Goal: Information Seeking & Learning: Learn about a topic

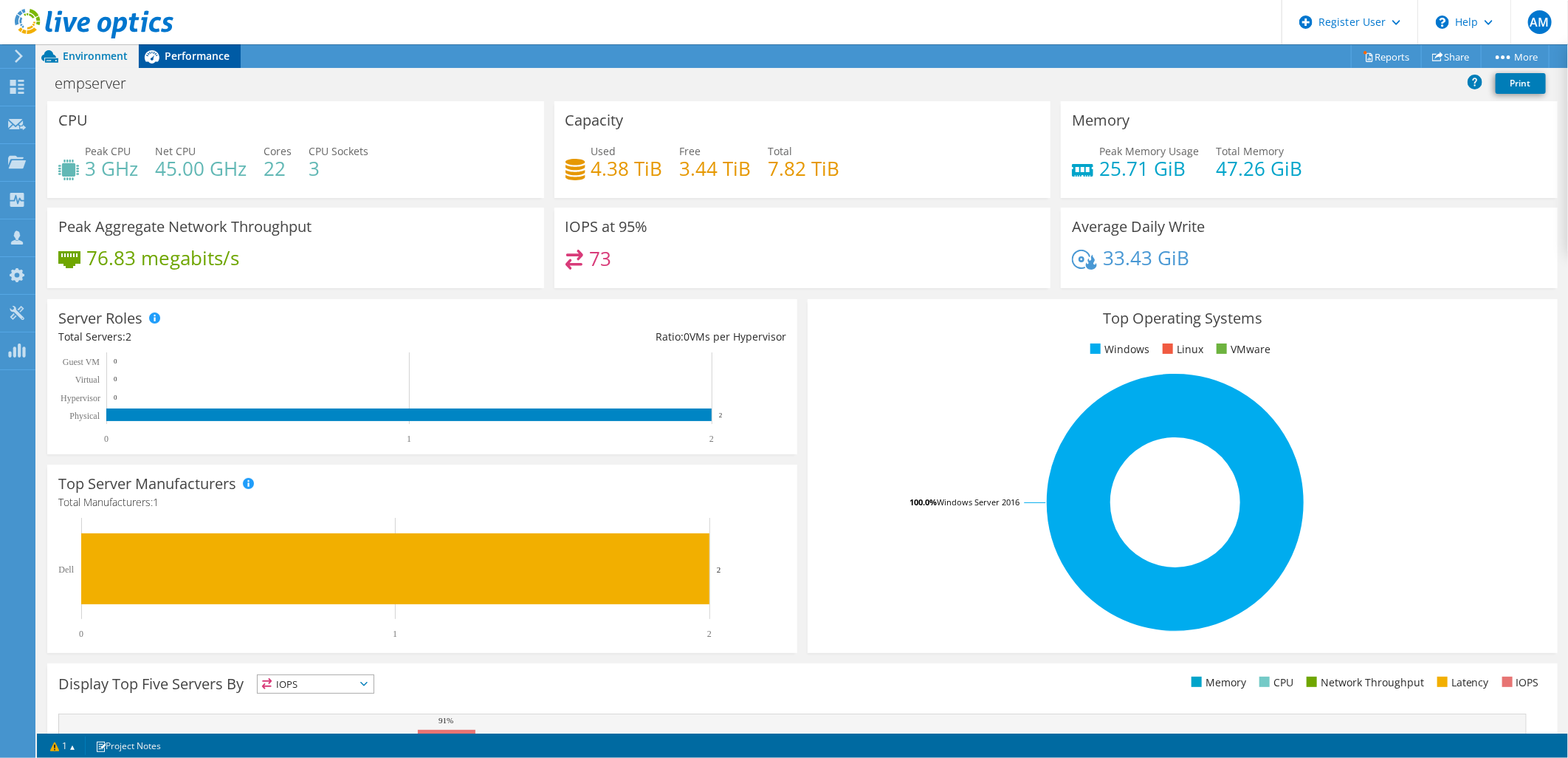
click at [216, 48] on span "Performance" at bounding box center [197, 55] width 65 height 14
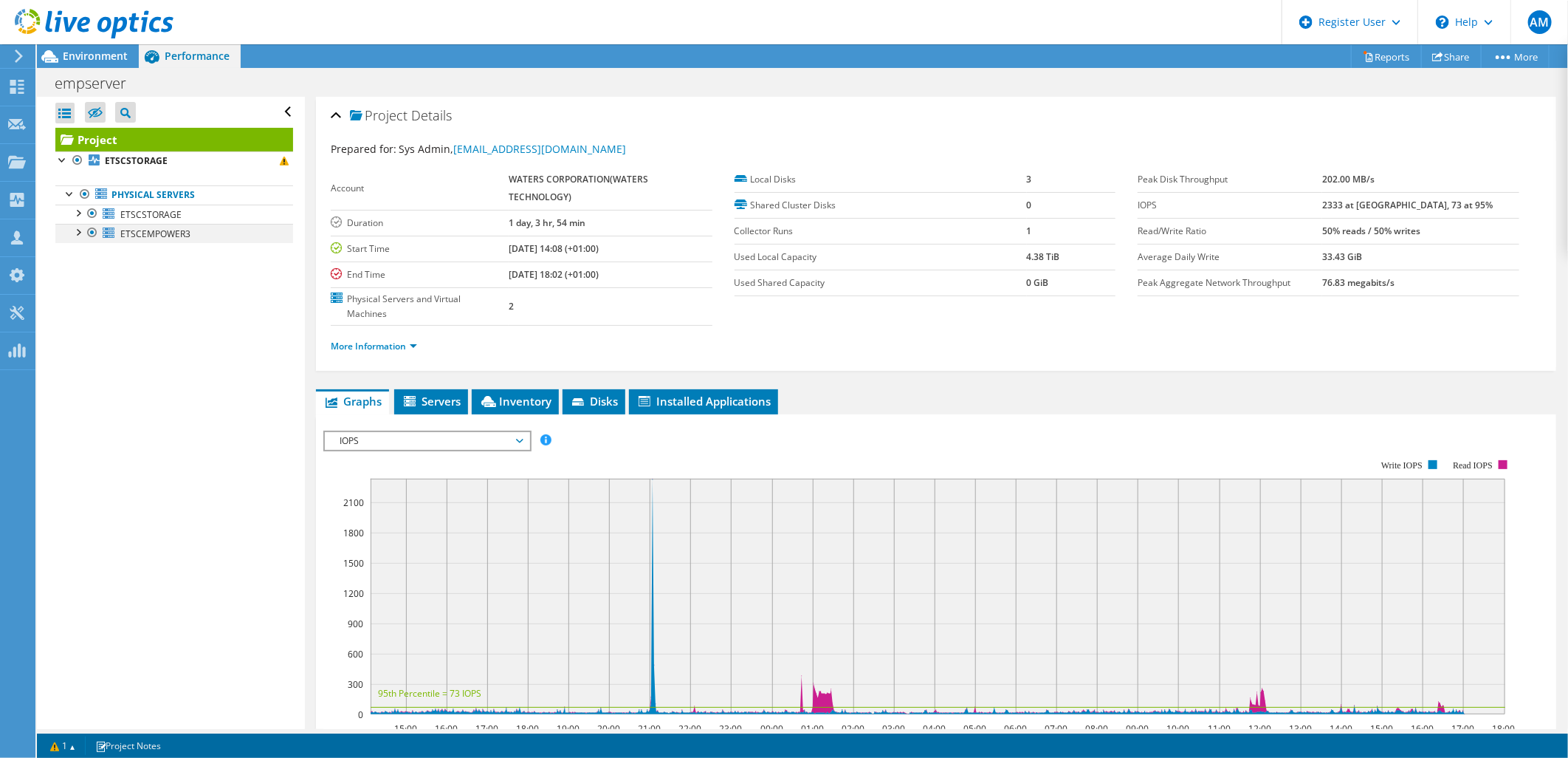
click at [87, 232] on div at bounding box center [92, 232] width 15 height 18
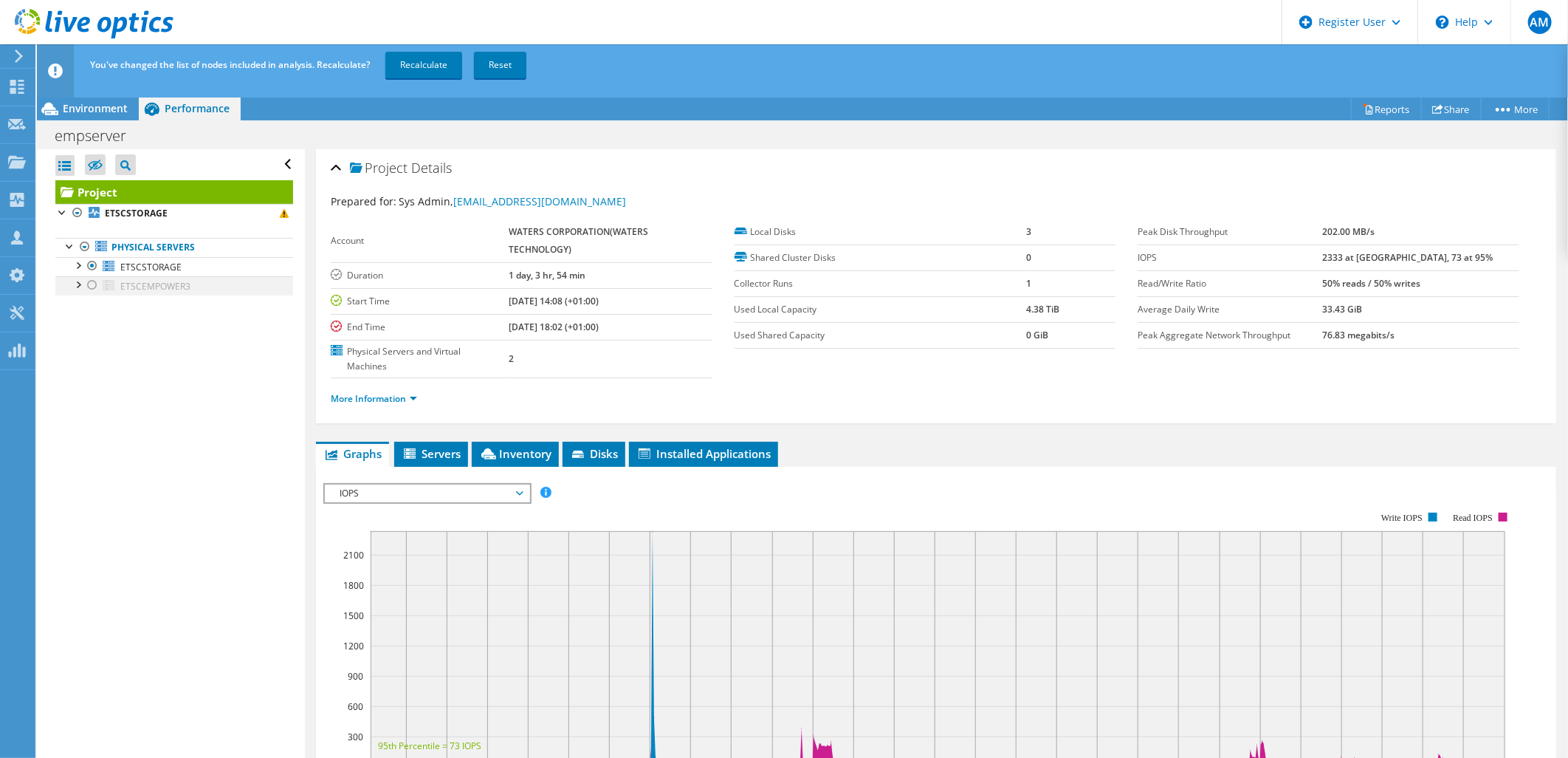
click at [98, 284] on div at bounding box center [92, 285] width 15 height 18
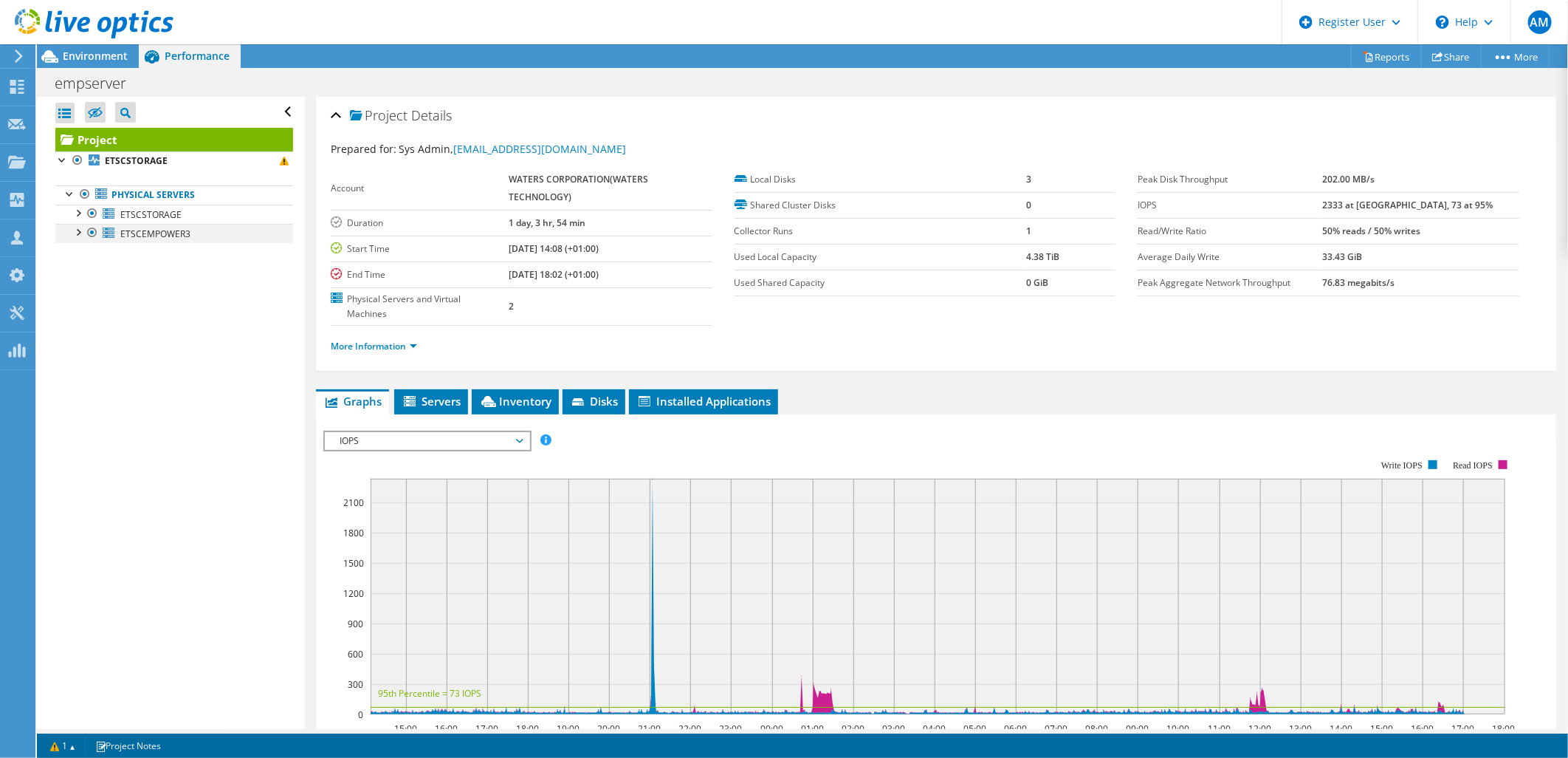
click at [76, 233] on div at bounding box center [77, 230] width 15 height 15
click at [171, 237] on span "ETSCEMPOWER3" at bounding box center [155, 233] width 70 height 12
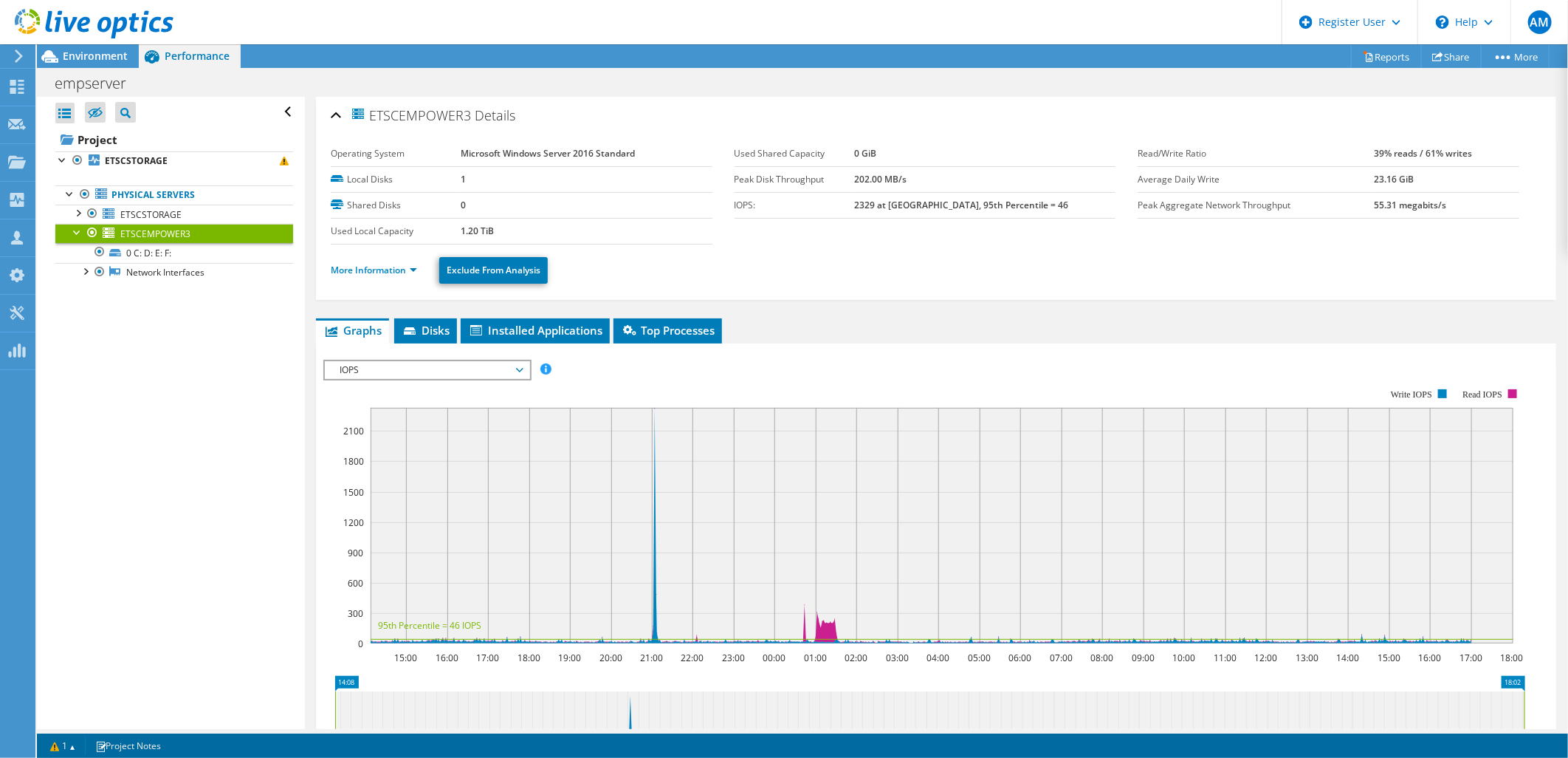
click at [411, 276] on li "More Information" at bounding box center [378, 270] width 95 height 16
drag, startPoint x: 414, startPoint y: 266, endPoint x: 513, endPoint y: 308, distance: 107.5
click at [415, 266] on link "More Information" at bounding box center [374, 270] width 87 height 12
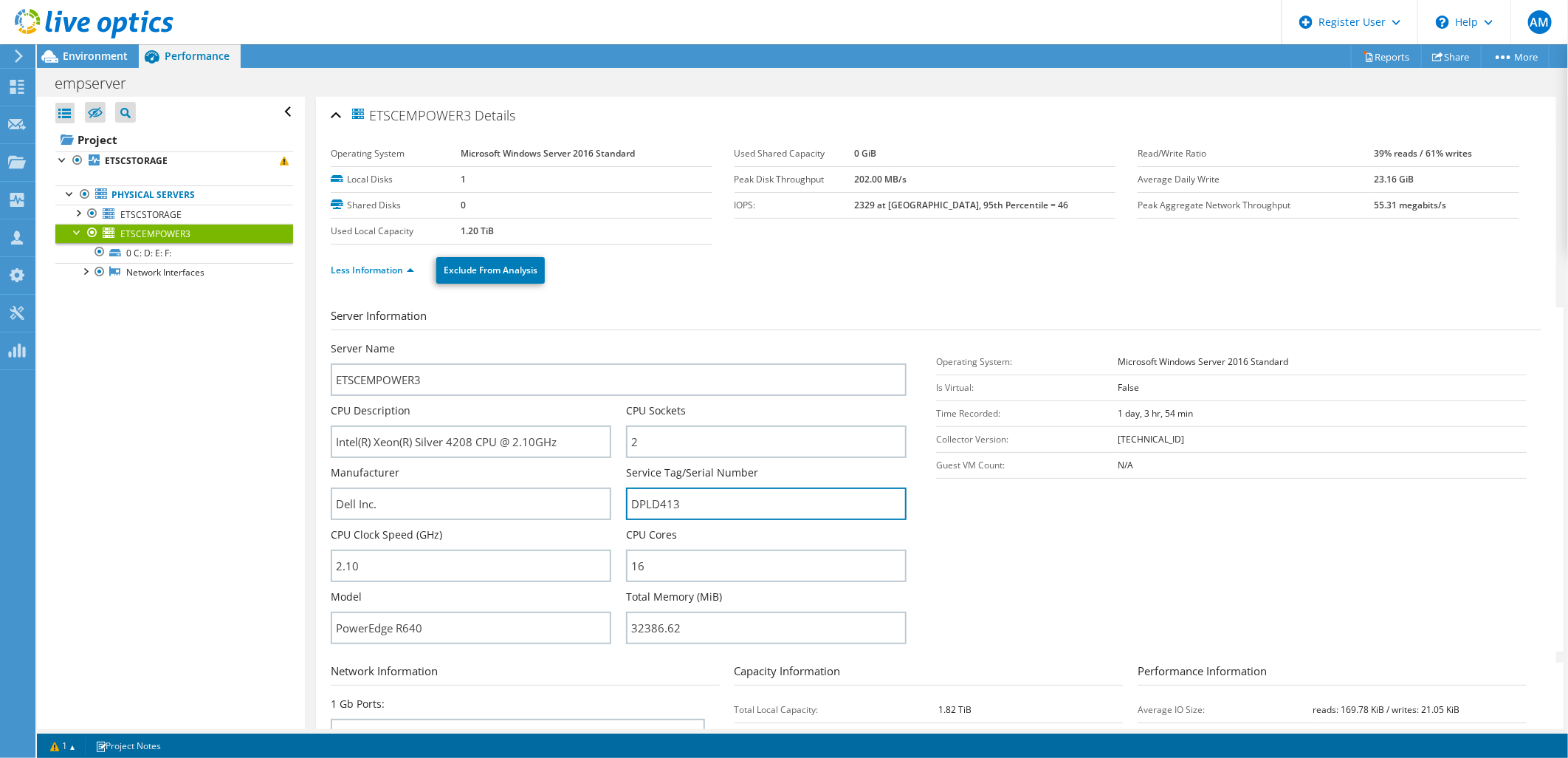
drag, startPoint x: 691, startPoint y: 512, endPoint x: 616, endPoint y: 336, distance: 191.3
click at [530, 341] on div "Server Name ETSCEMPOWER3 CPU Description Intel(R) Xeon(R) Silver 4208 CPU @ 2.1…" at bounding box center [626, 341] width 591 height 0
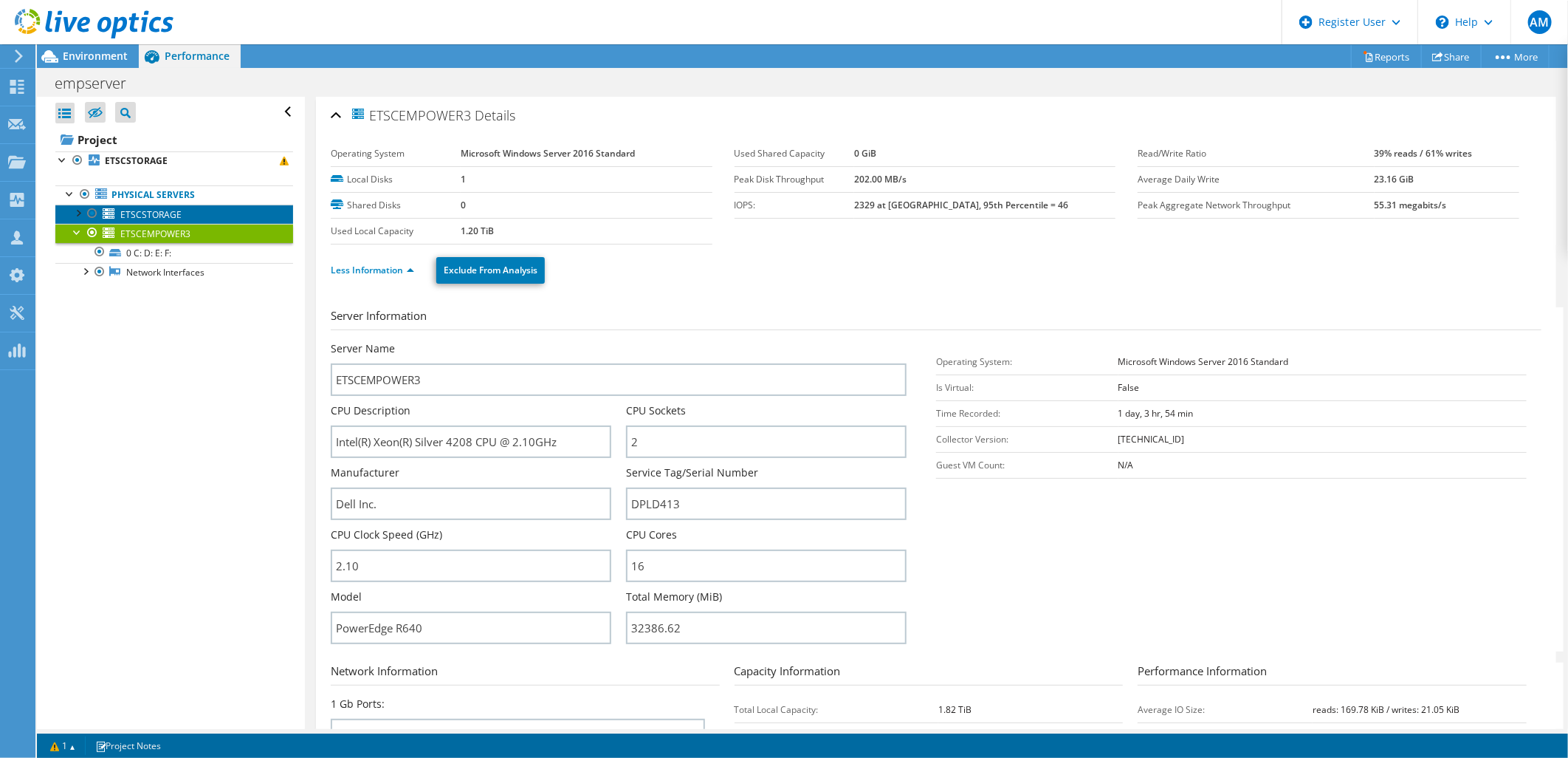
click at [144, 208] on span "ETSCSTORAGE" at bounding box center [151, 214] width 61 height 12
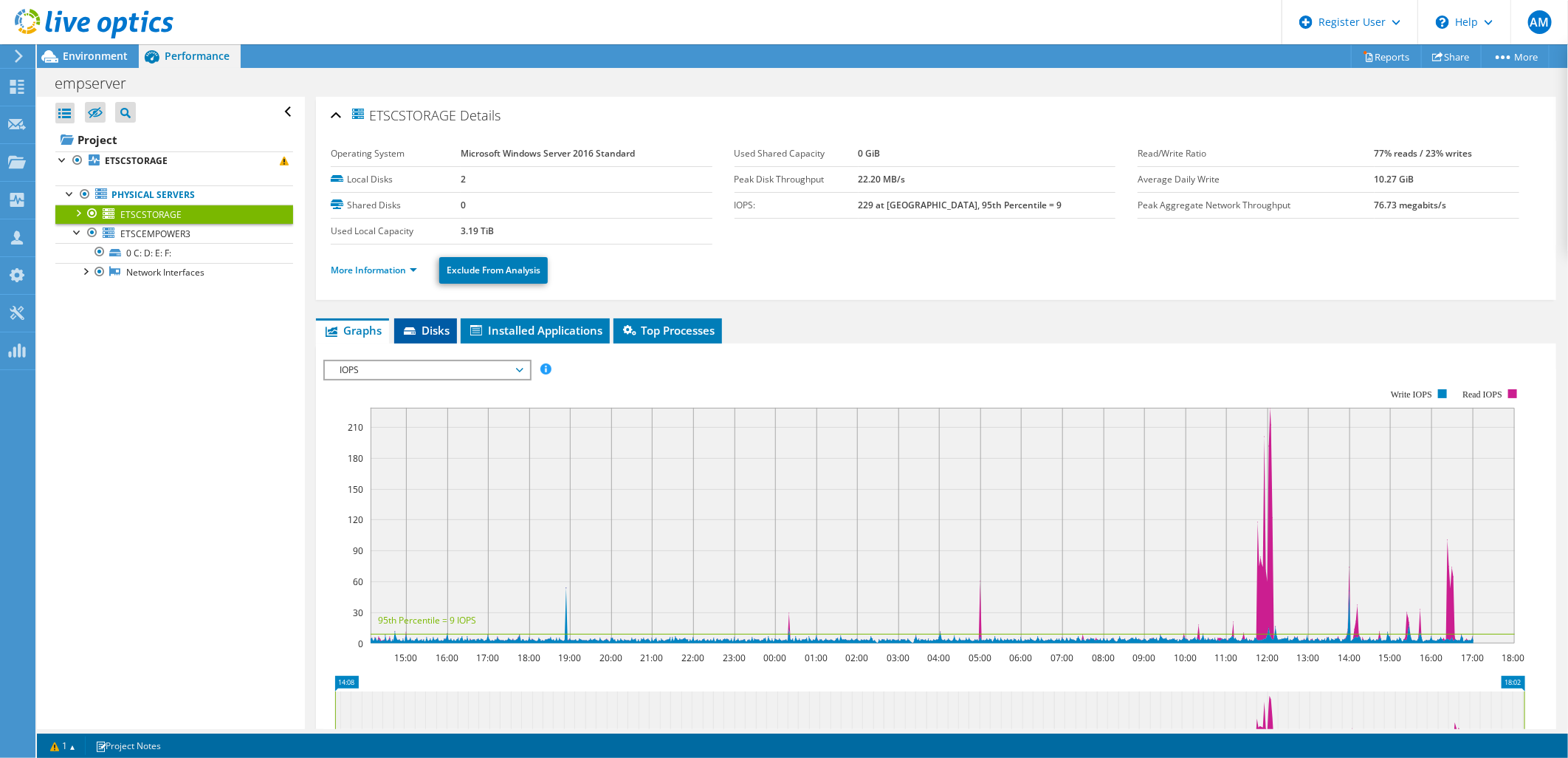
click at [438, 330] on span "Disks" at bounding box center [425, 329] width 48 height 15
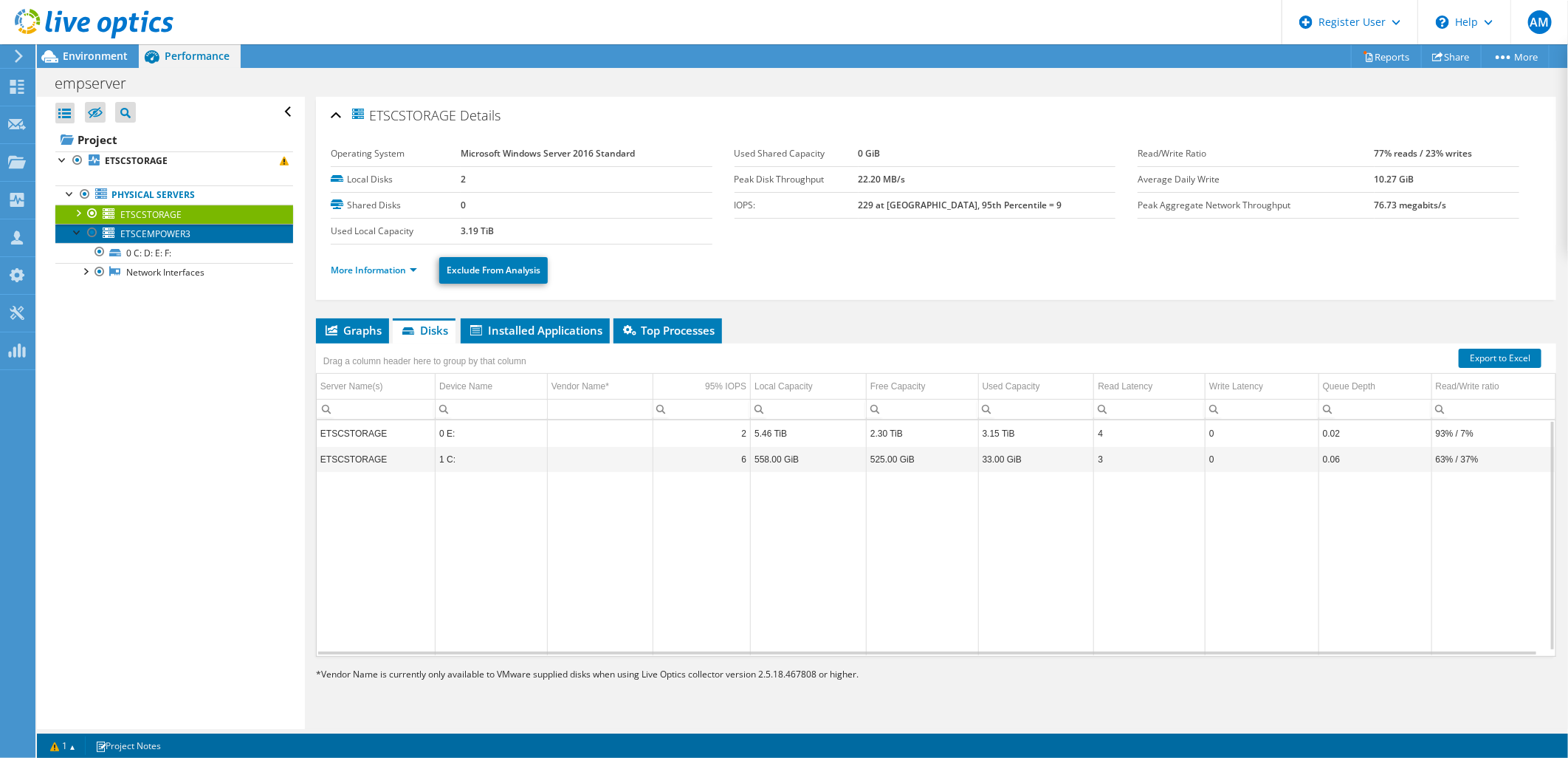
click at [150, 238] on span "ETSCEMPOWER3" at bounding box center [155, 233] width 70 height 12
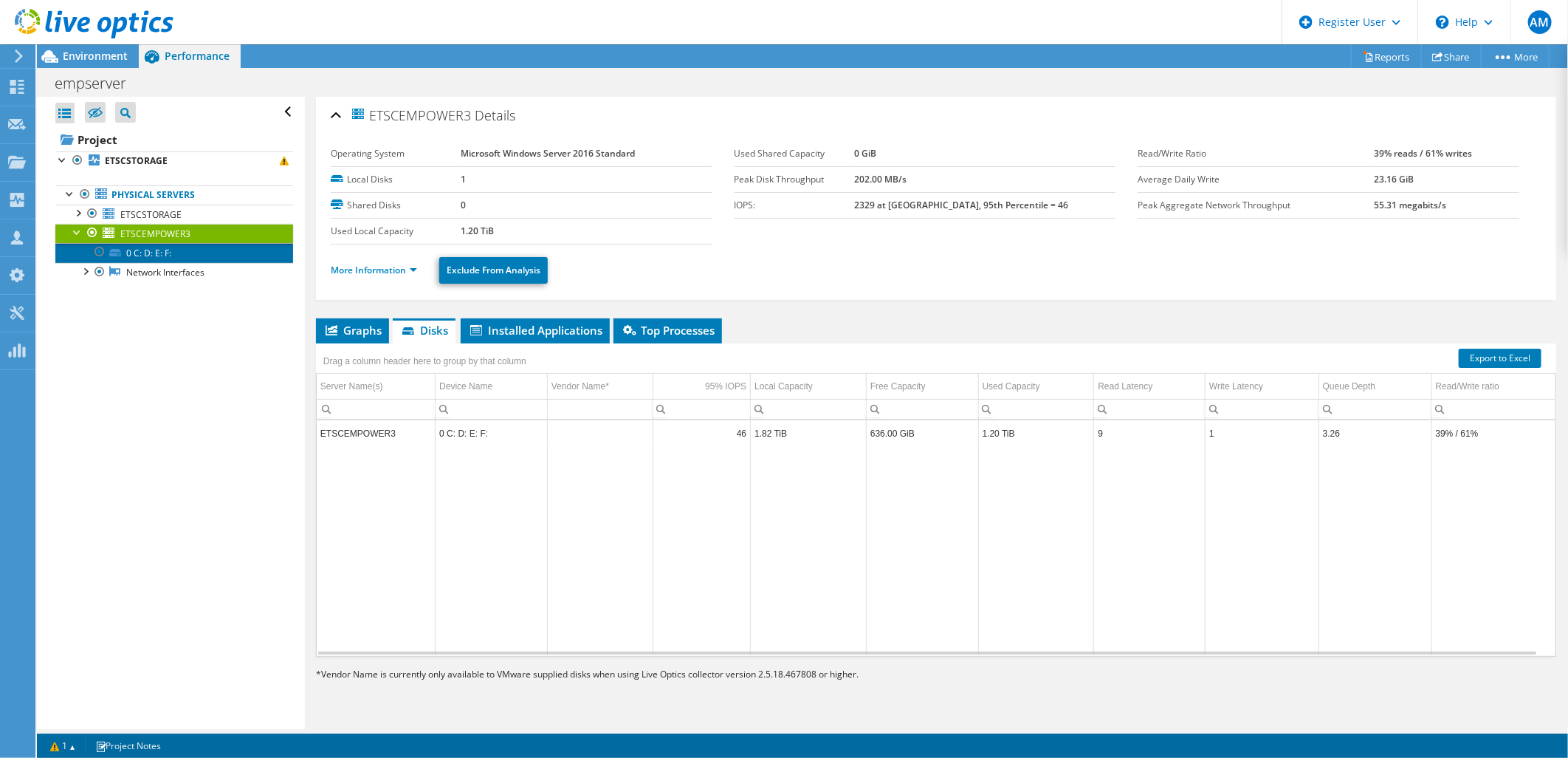
click at [153, 251] on link "0 C: D: E: F:" at bounding box center [174, 252] width 238 height 19
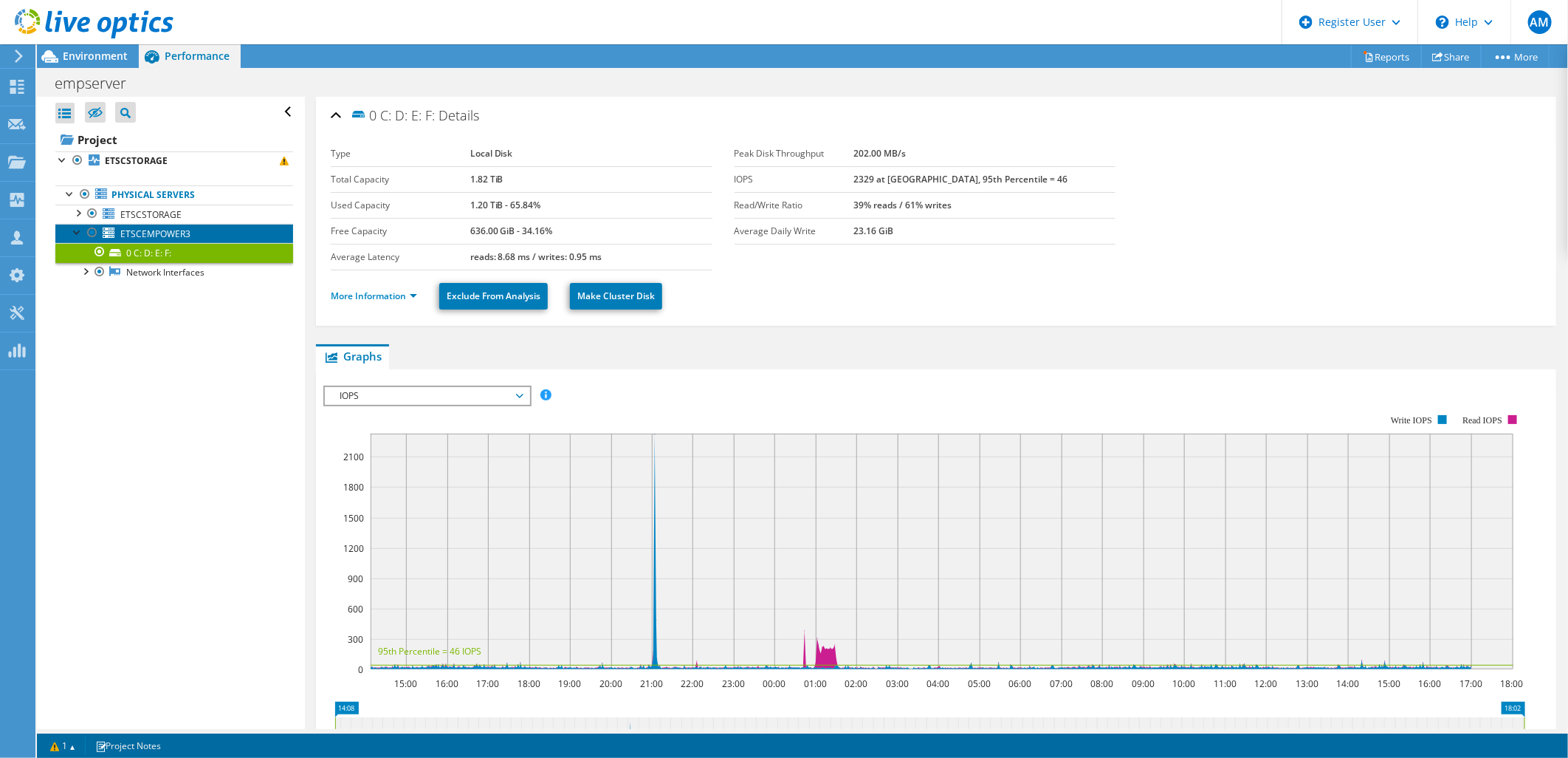
click at [189, 240] on link "ETSCEMPOWER3" at bounding box center [174, 233] width 238 height 19
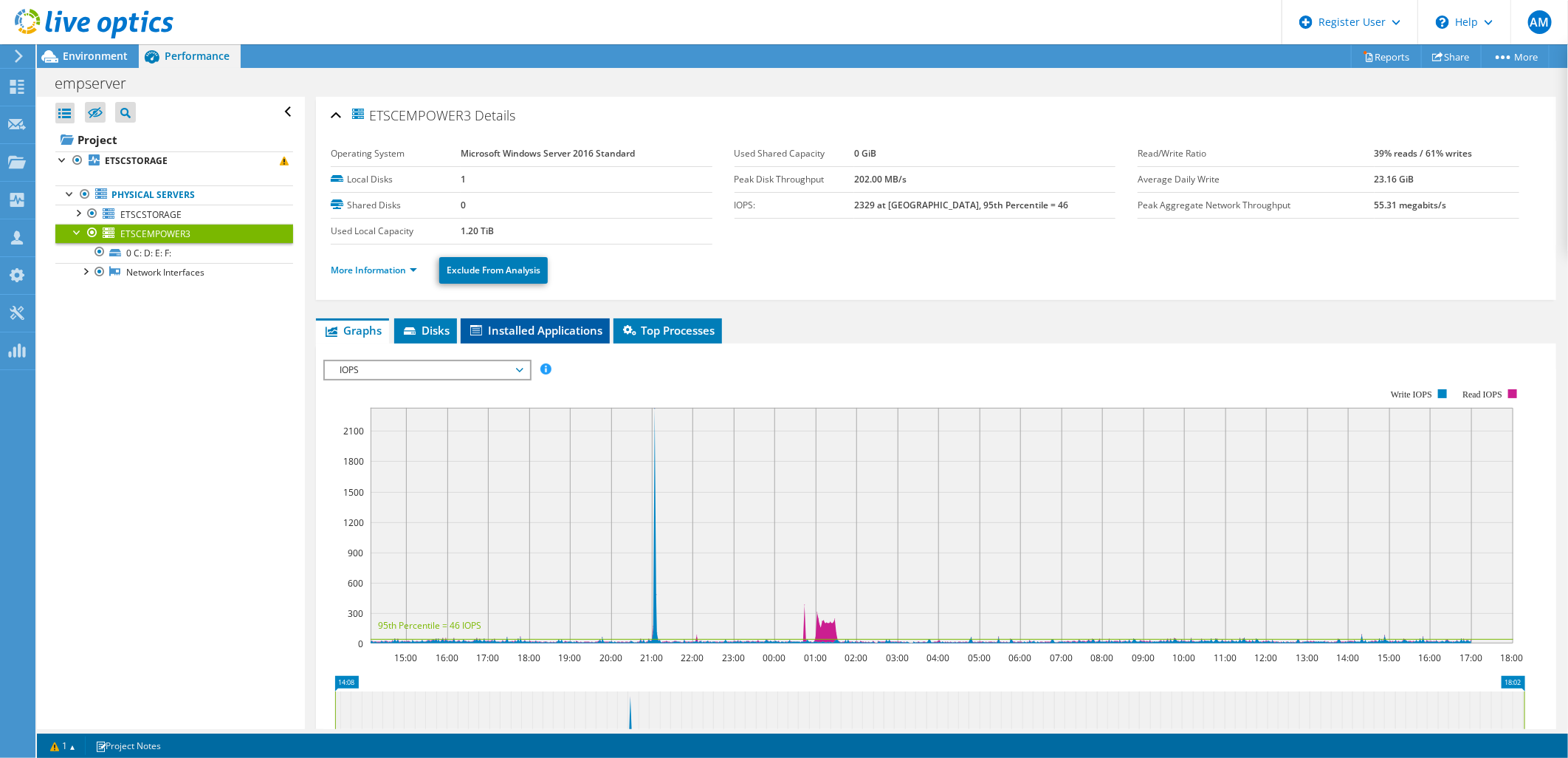
drag, startPoint x: 433, startPoint y: 333, endPoint x: 490, endPoint y: 339, distance: 57.3
click at [433, 333] on span "Disks" at bounding box center [425, 329] width 48 height 15
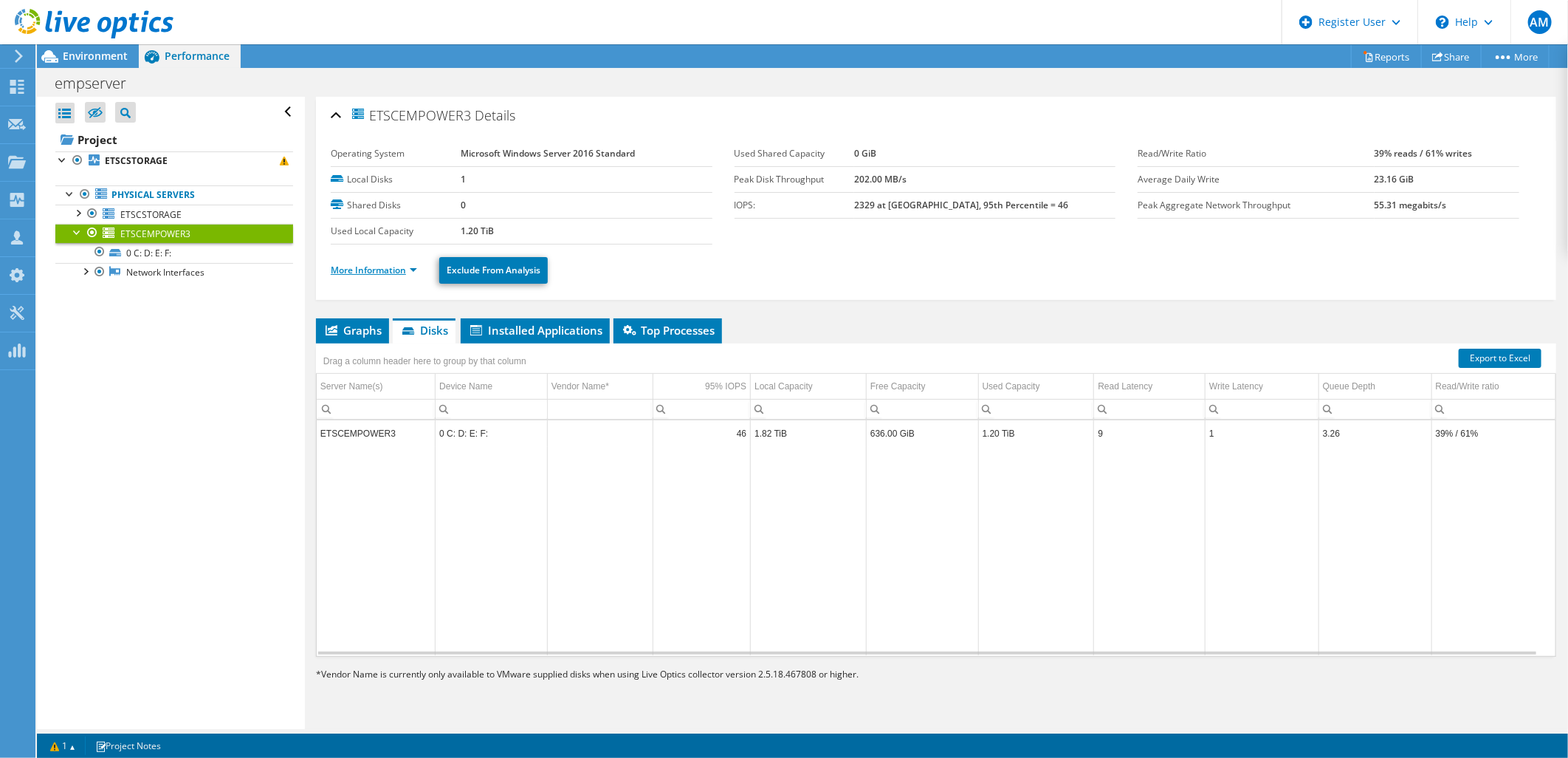
click at [378, 270] on link "More Information" at bounding box center [374, 270] width 87 height 12
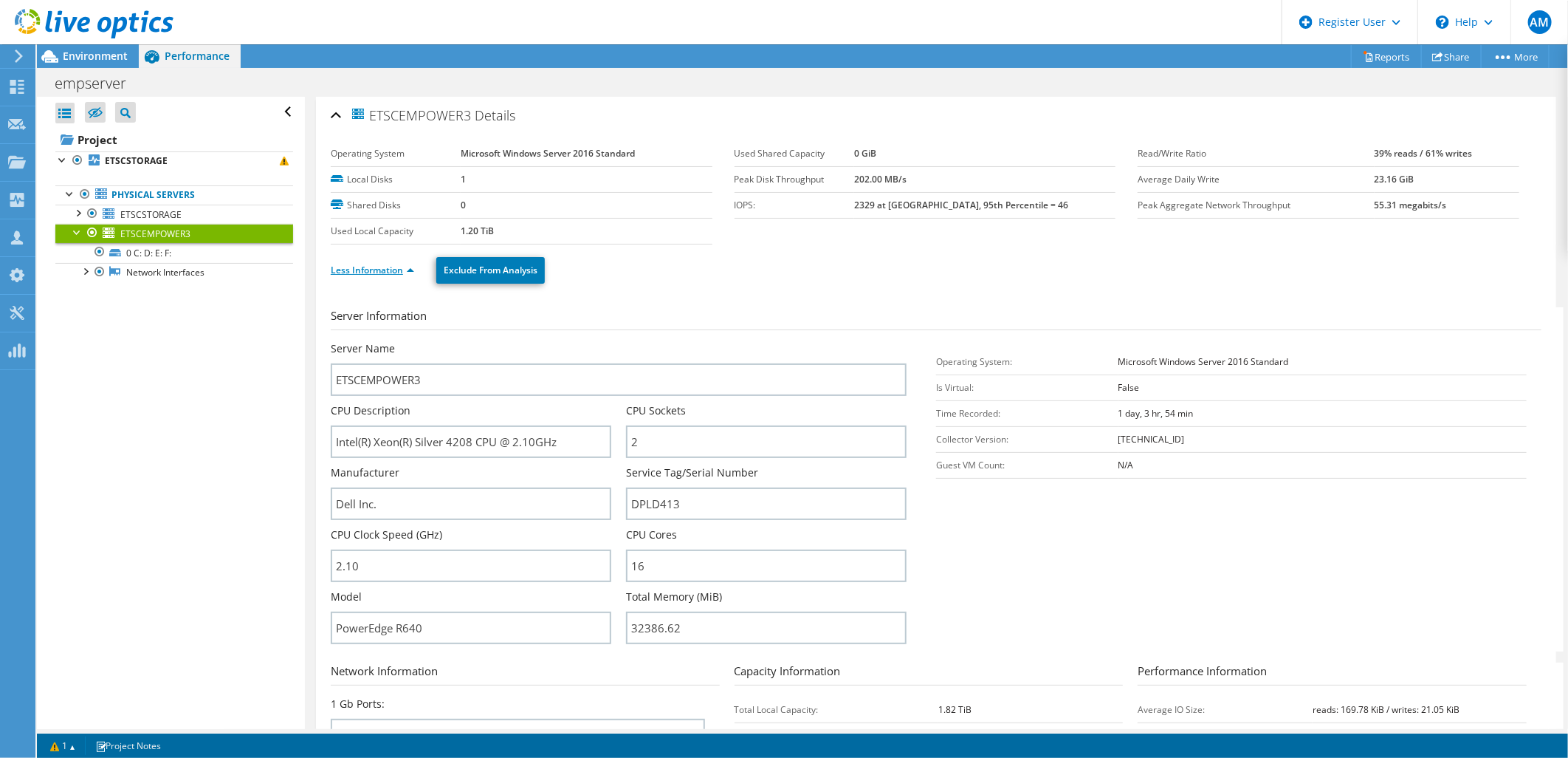
click at [393, 270] on link "Less Information" at bounding box center [372, 270] width 84 height 12
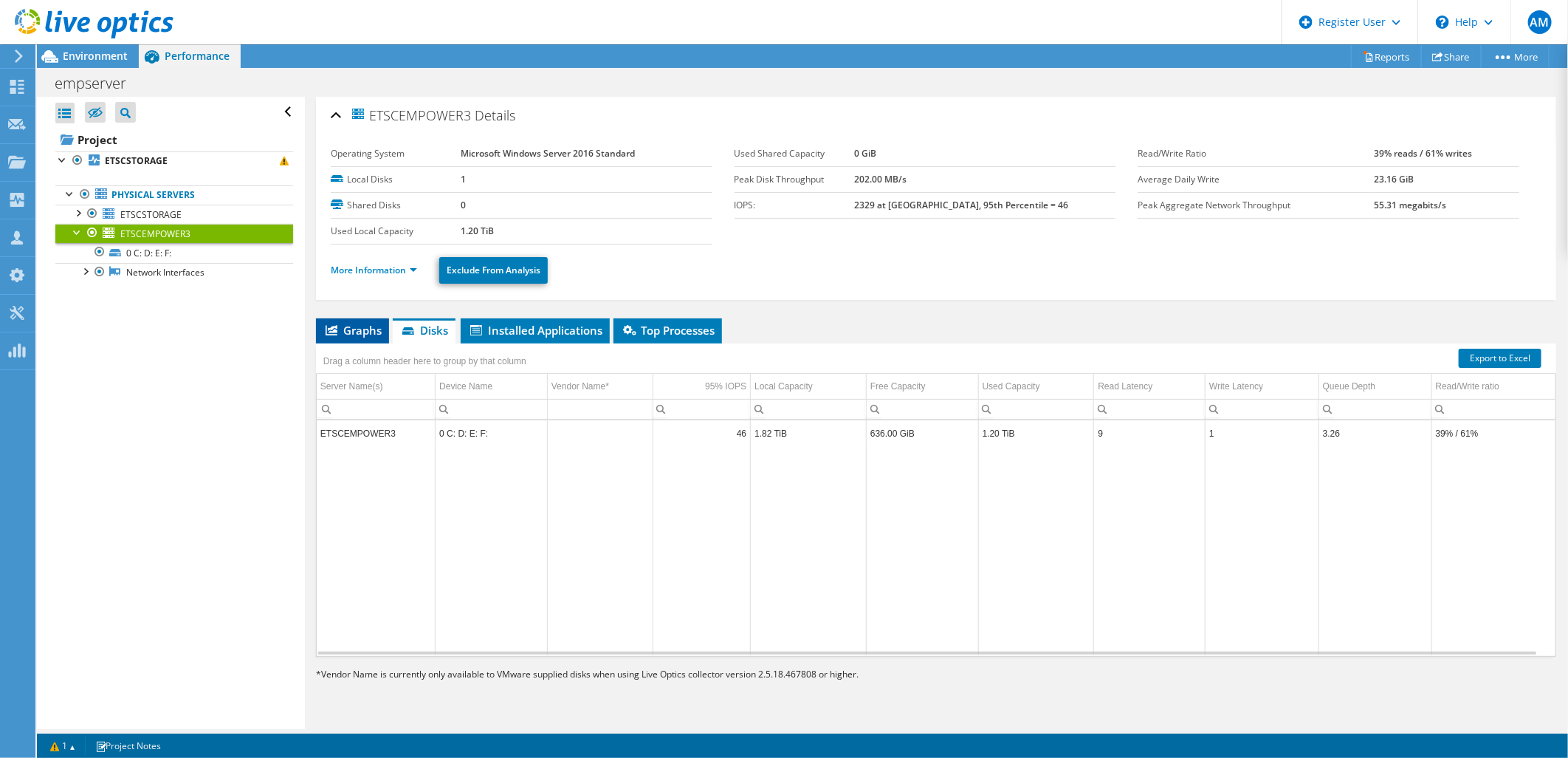
click at [351, 323] on span "Graphs" at bounding box center [352, 329] width 58 height 15
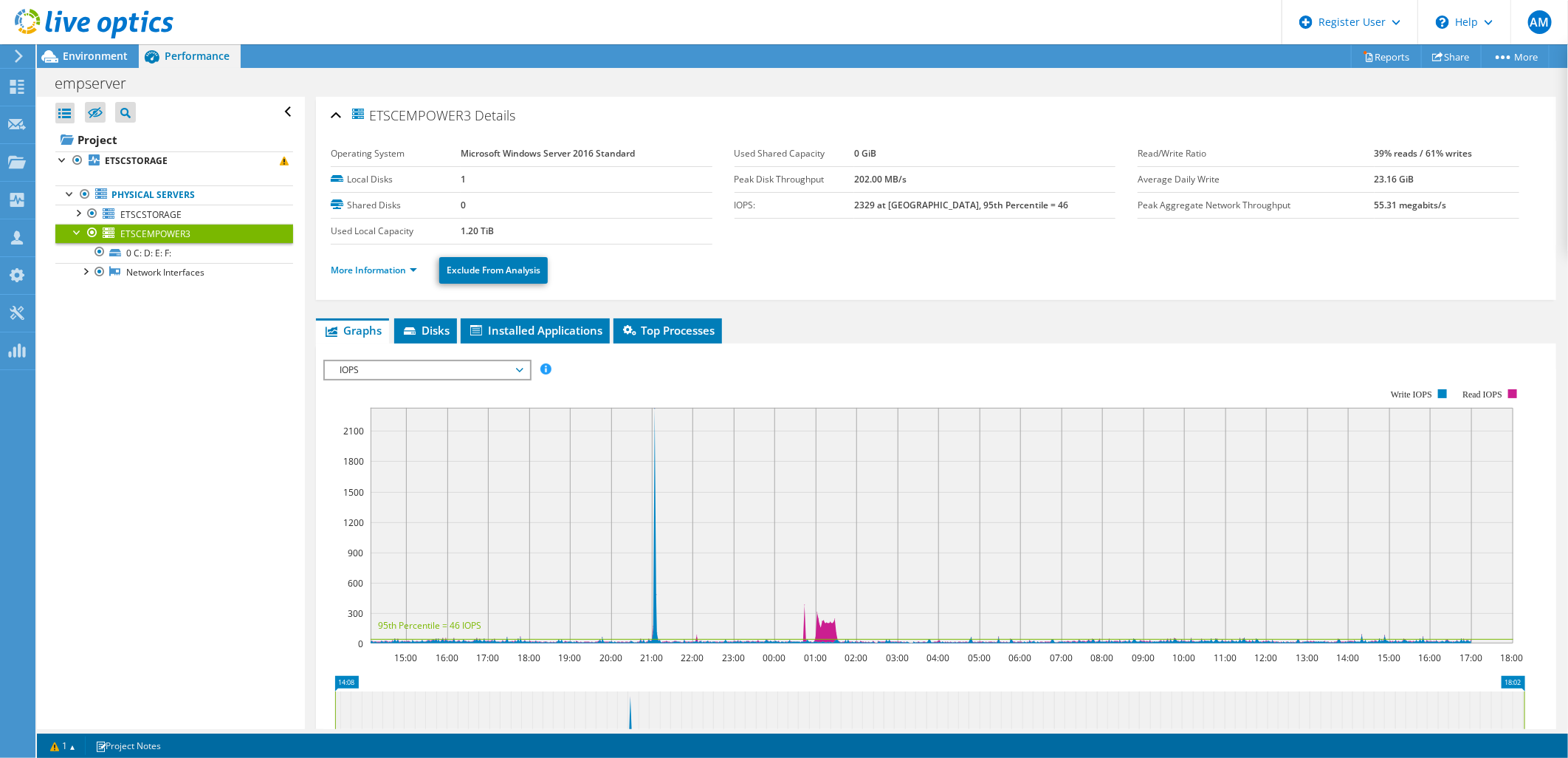
click at [411, 276] on li "More Information" at bounding box center [378, 270] width 95 height 16
click at [412, 270] on link "More Information" at bounding box center [374, 270] width 87 height 12
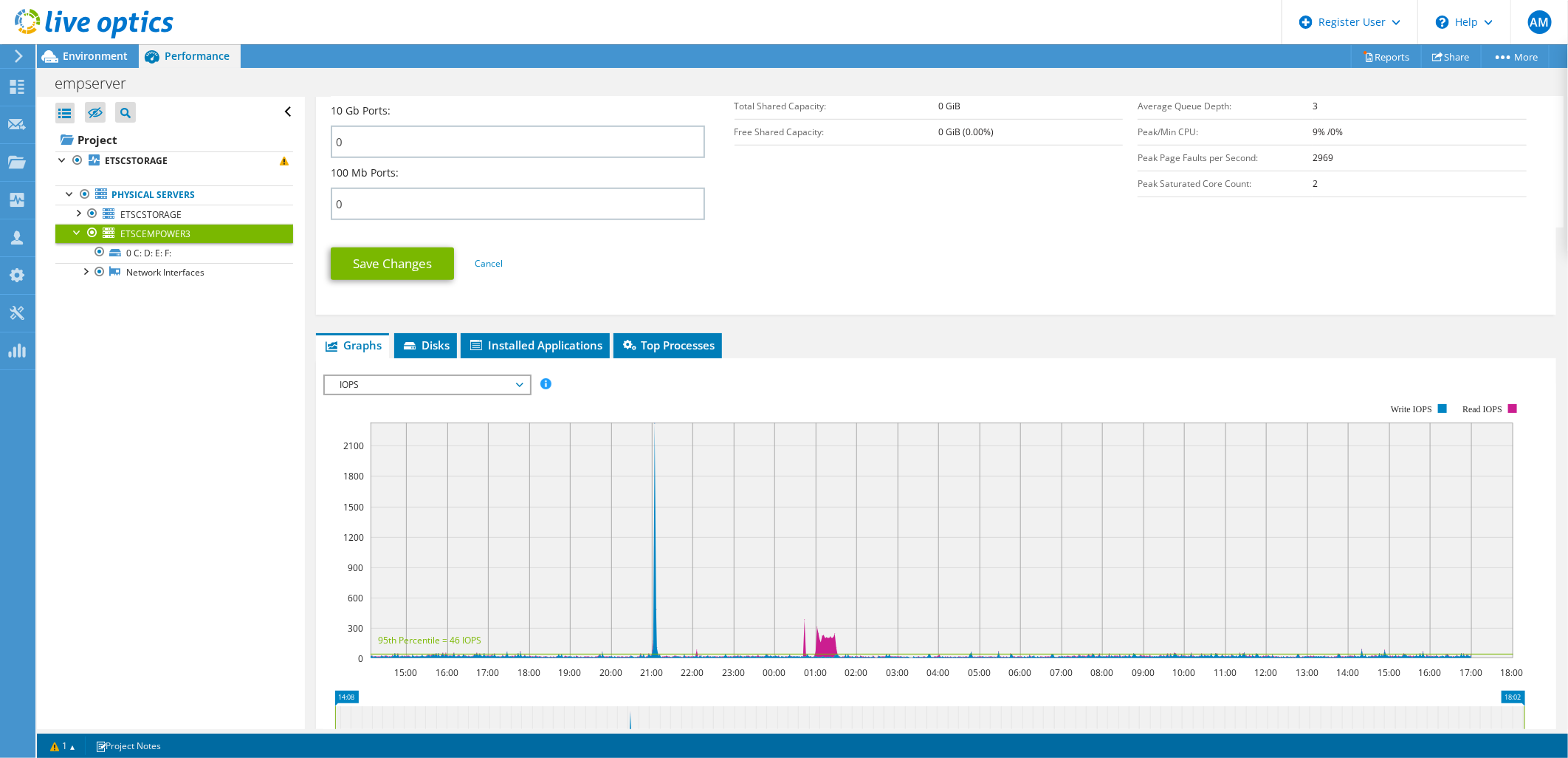
scroll to position [656, 0]
click at [70, 47] on div at bounding box center [87, 25] width 173 height 49
click at [70, 54] on span "Environment" at bounding box center [95, 55] width 65 height 14
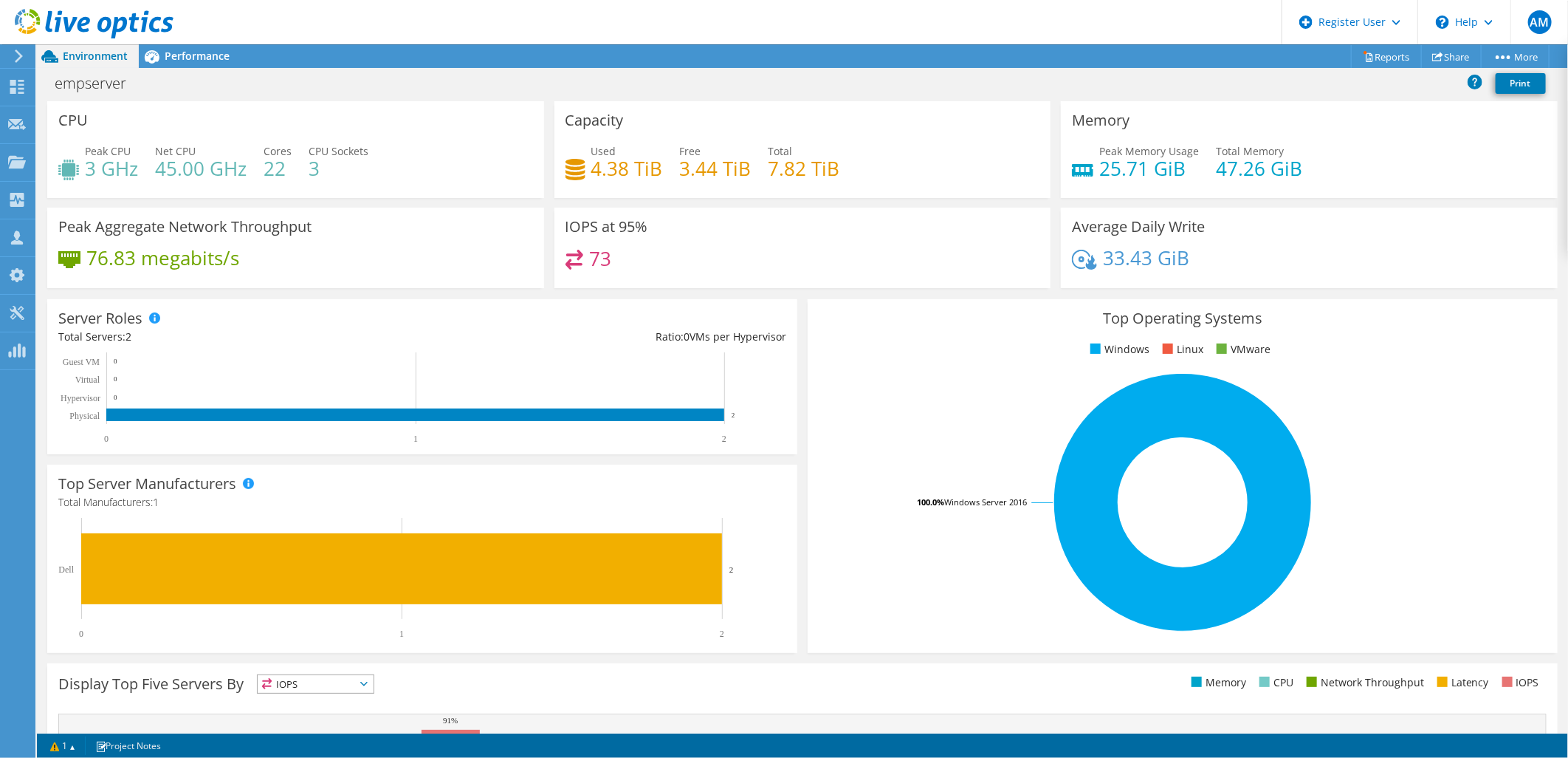
drag, startPoint x: 161, startPoint y: 55, endPoint x: 150, endPoint y: 78, distance: 25.5
click at [161, 56] on icon at bounding box center [152, 57] width 26 height 26
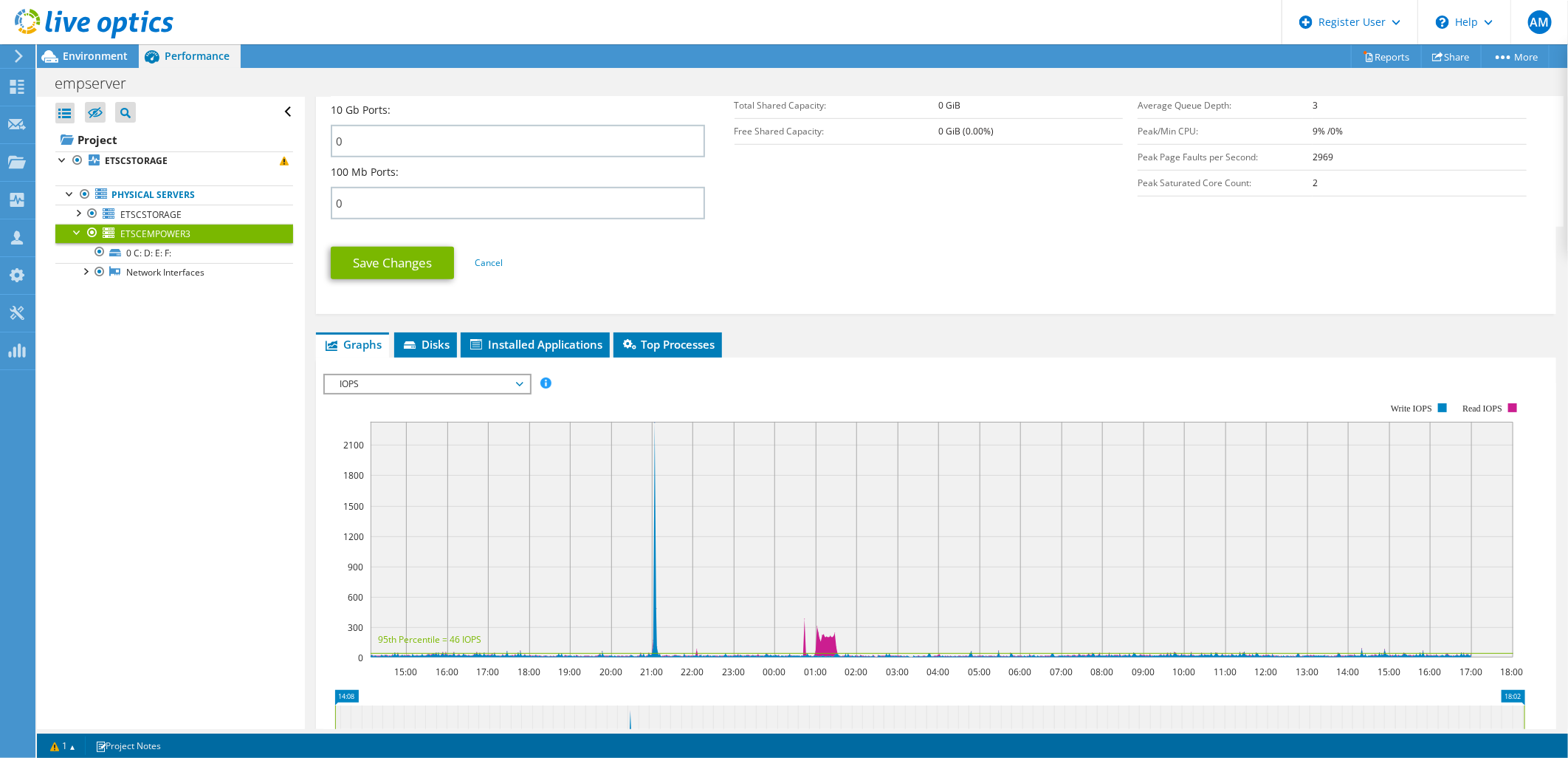
click at [68, 48] on div at bounding box center [87, 25] width 173 height 49
click at [71, 53] on span "Environment" at bounding box center [95, 55] width 65 height 14
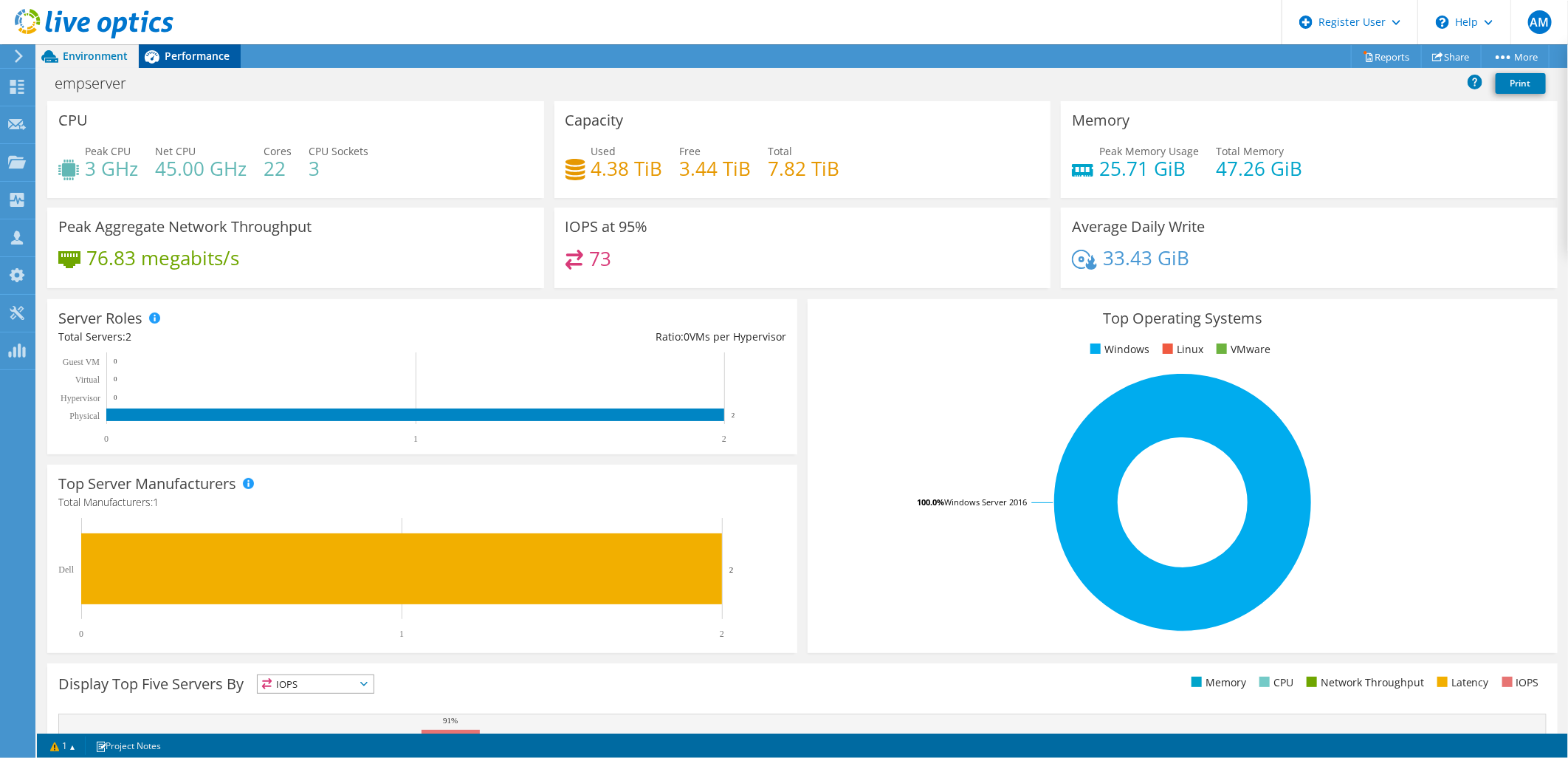
click at [224, 62] on span "Performance" at bounding box center [197, 55] width 65 height 14
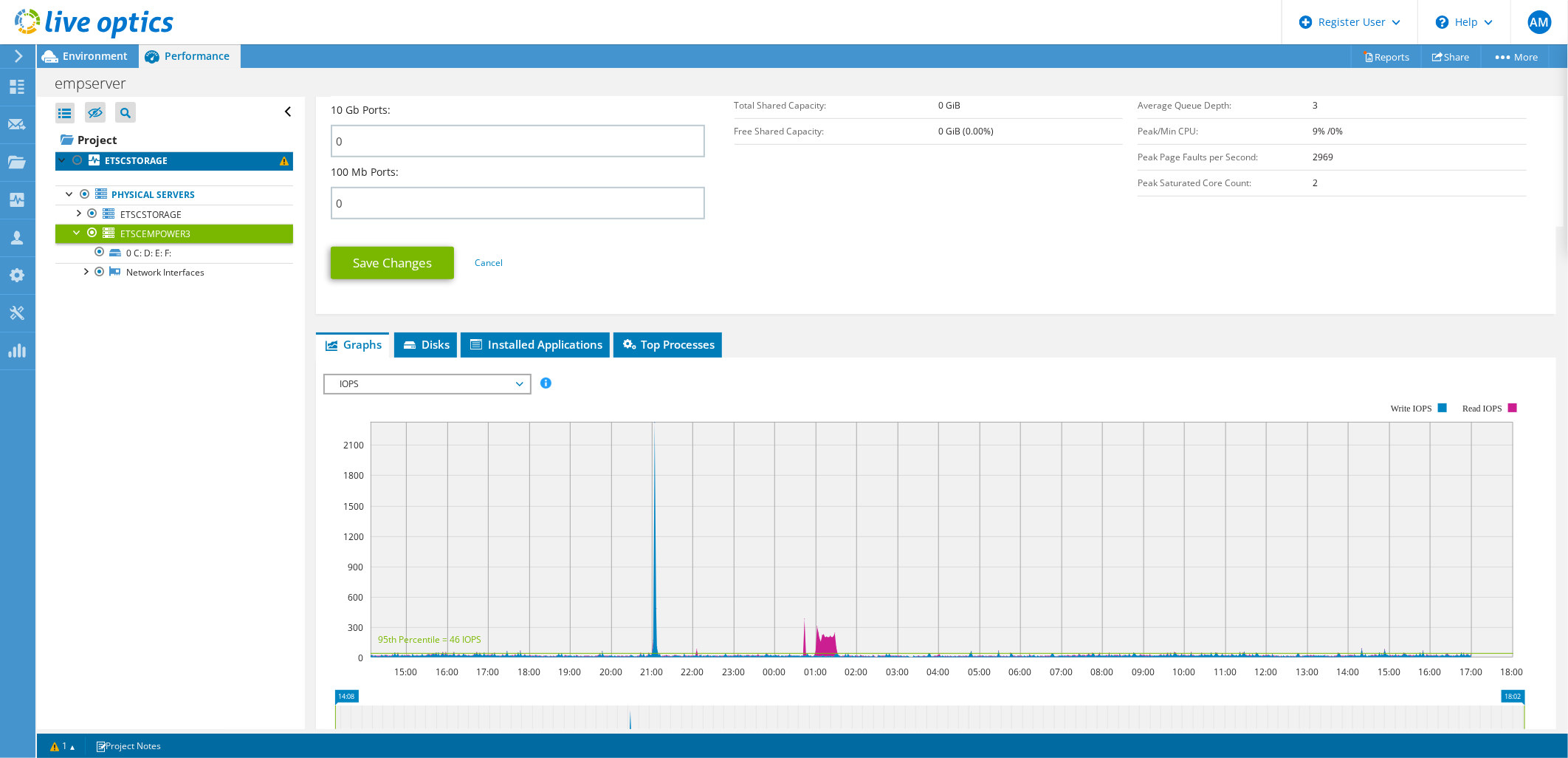
click at [114, 165] on b "ETSCSTORAGE" at bounding box center [137, 161] width 63 height 12
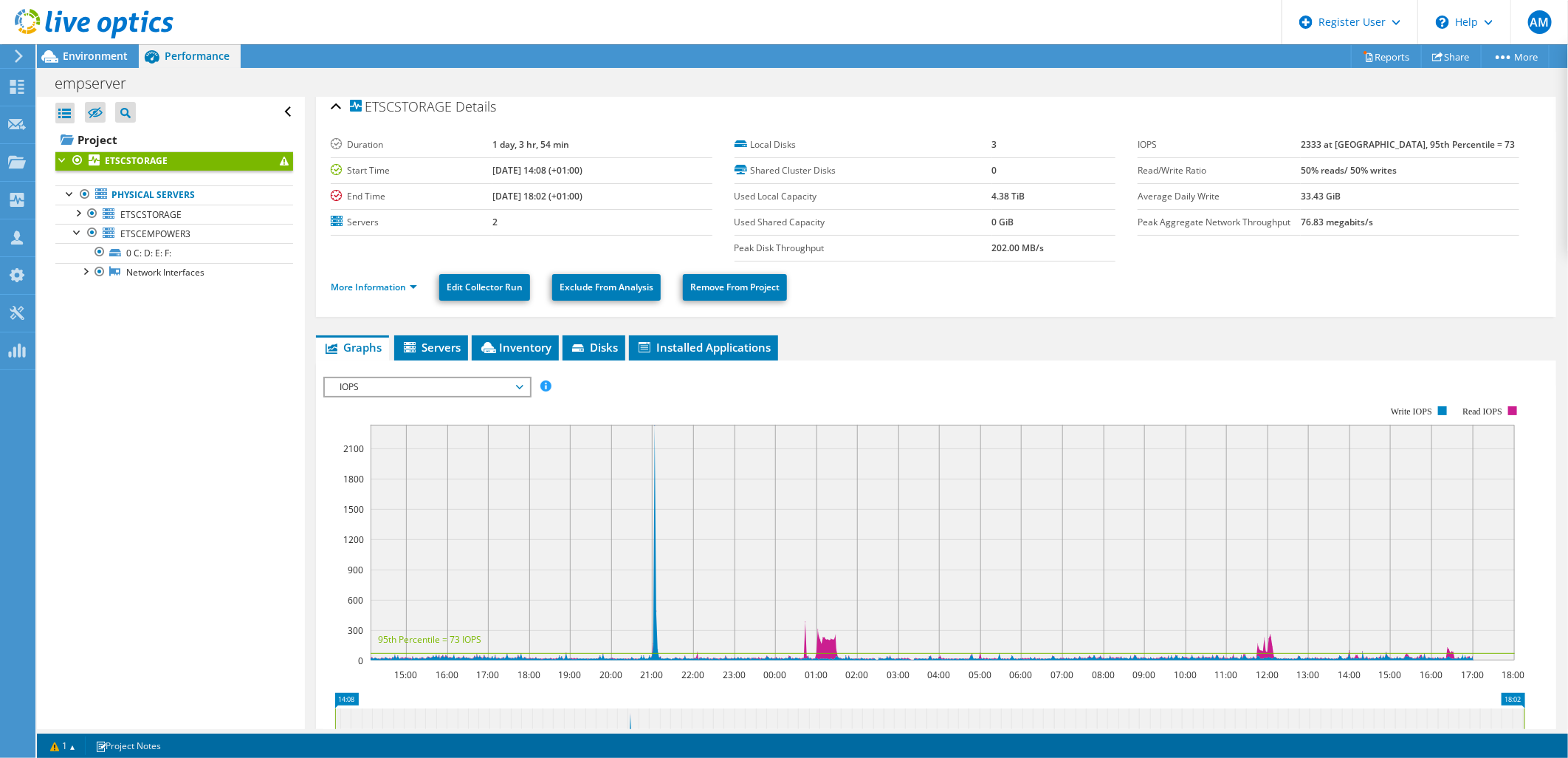
scroll to position [0, 0]
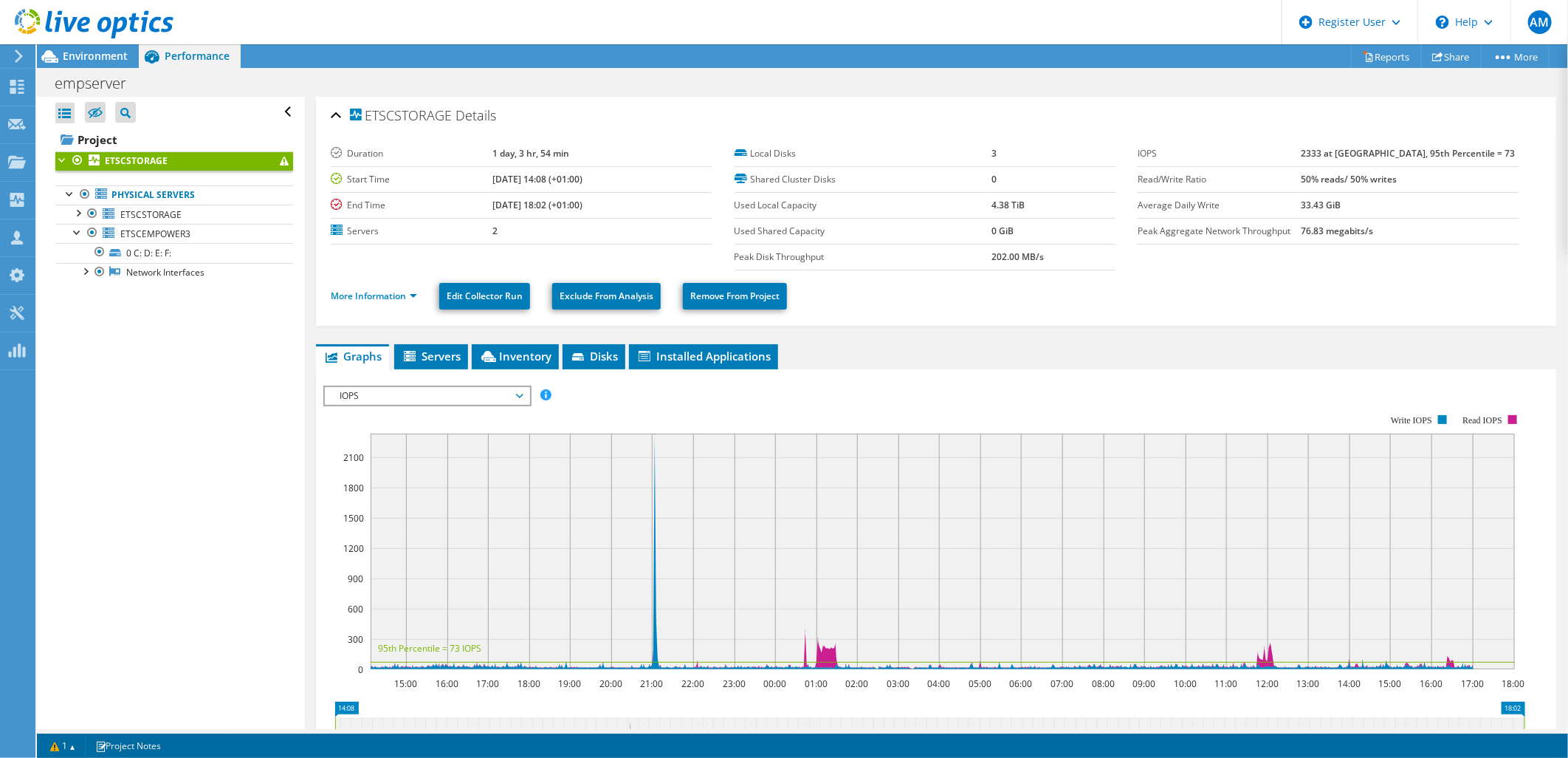
click at [500, 387] on span "IOPS" at bounding box center [427, 396] width 190 height 18
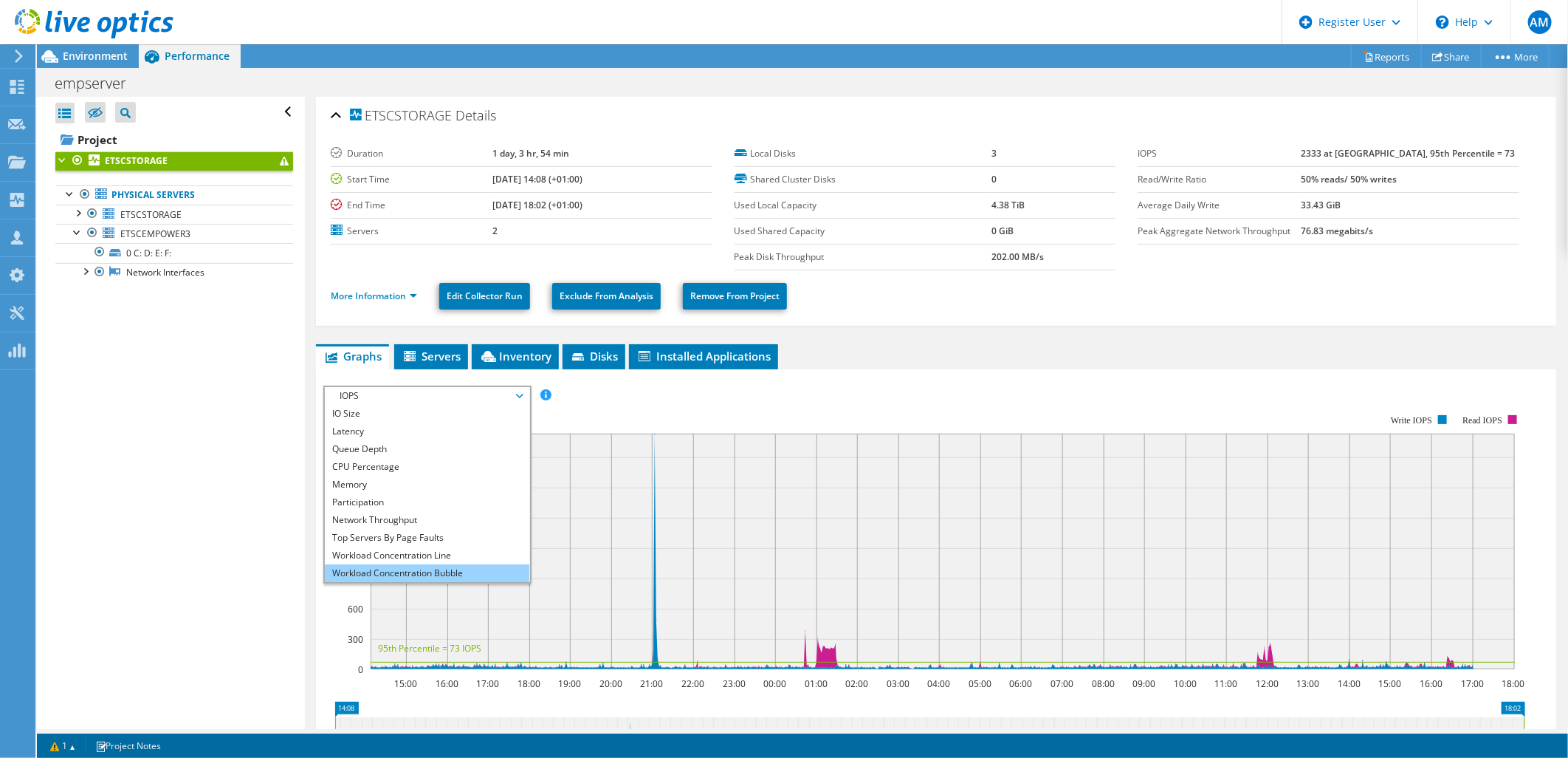
scroll to position [53, 0]
click at [410, 571] on li "All" at bounding box center [427, 573] width 204 height 18
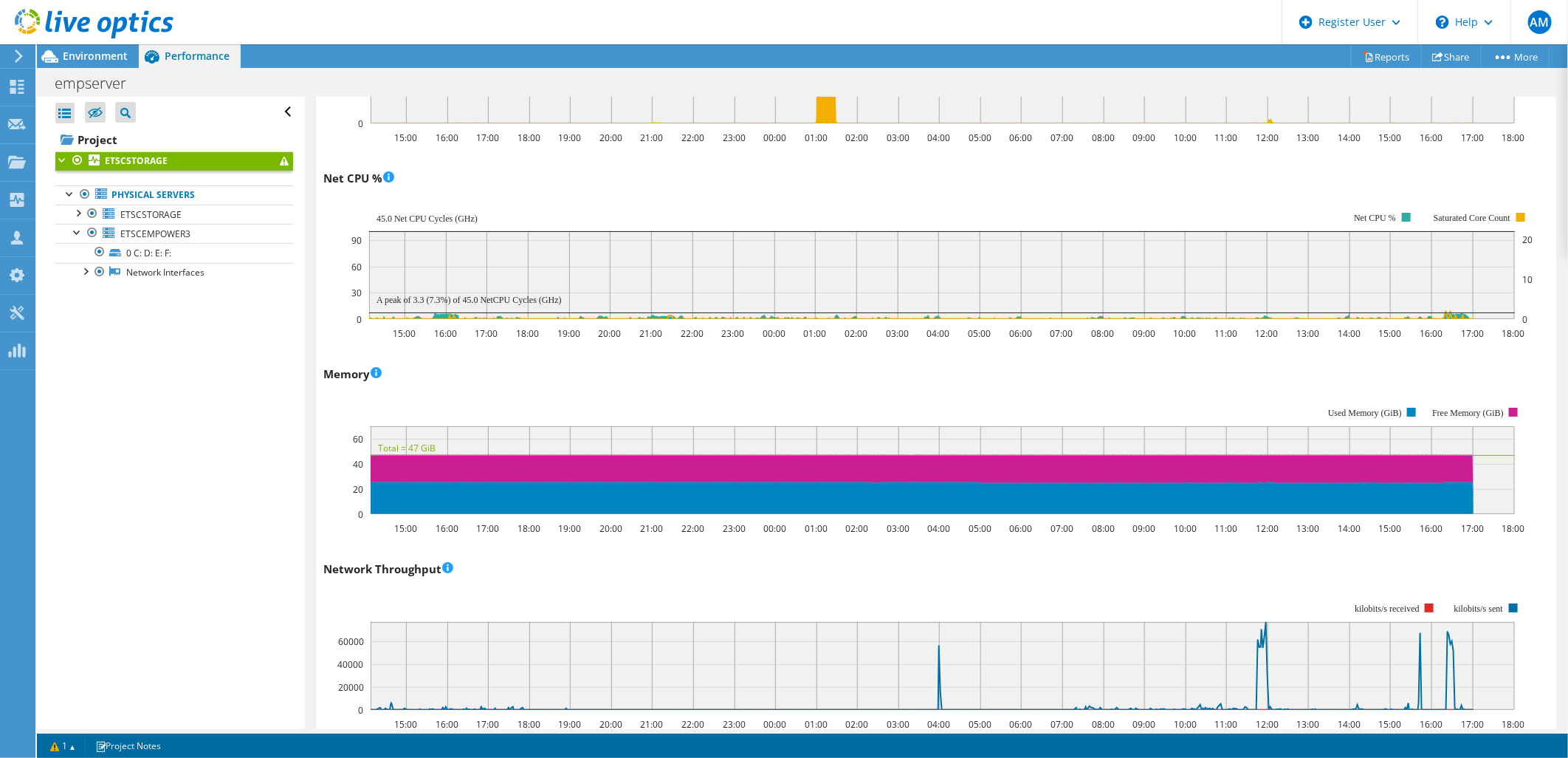
scroll to position [1231, 0]
